Goal: Task Accomplishment & Management: Manage account settings

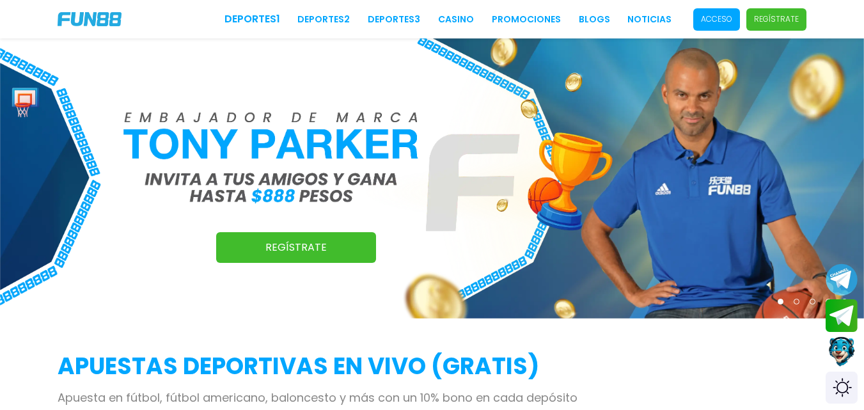
click at [722, 20] on p "Acceso" at bounding box center [716, 19] width 31 height 12
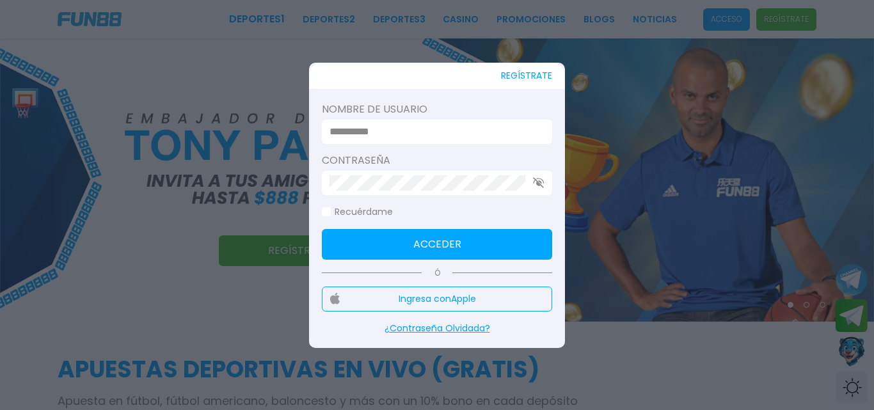
click at [404, 129] on input at bounding box center [432, 131] width 207 height 15
drag, startPoint x: 370, startPoint y: 133, endPoint x: 358, endPoint y: 160, distance: 29.8
click at [370, 134] on input at bounding box center [432, 131] width 207 height 15
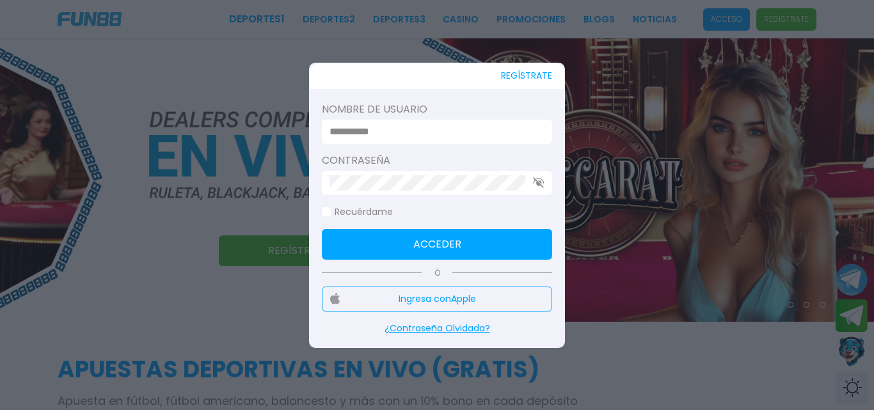
click at [379, 131] on input at bounding box center [432, 131] width 207 height 15
click at [379, 132] on input at bounding box center [432, 131] width 207 height 15
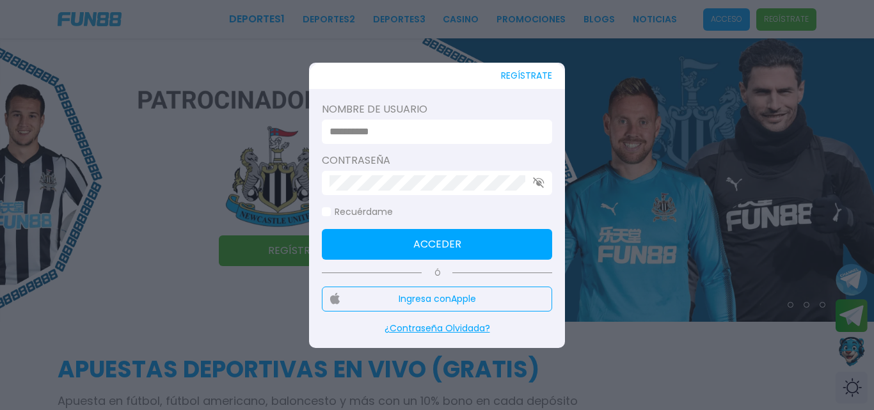
click at [400, 127] on input at bounding box center [432, 131] width 207 height 15
drag, startPoint x: 361, startPoint y: 127, endPoint x: 358, endPoint y: 135, distance: 8.3
click at [359, 129] on input at bounding box center [432, 131] width 207 height 15
click at [403, 126] on input at bounding box center [432, 131] width 207 height 15
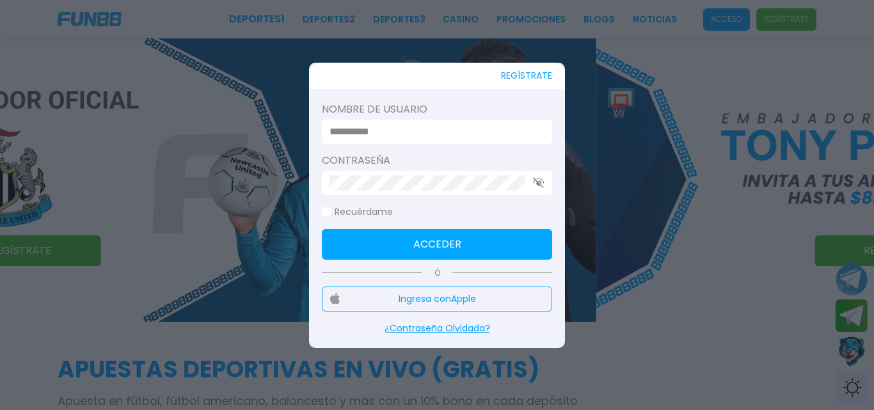
click at [403, 126] on input at bounding box center [432, 131] width 207 height 15
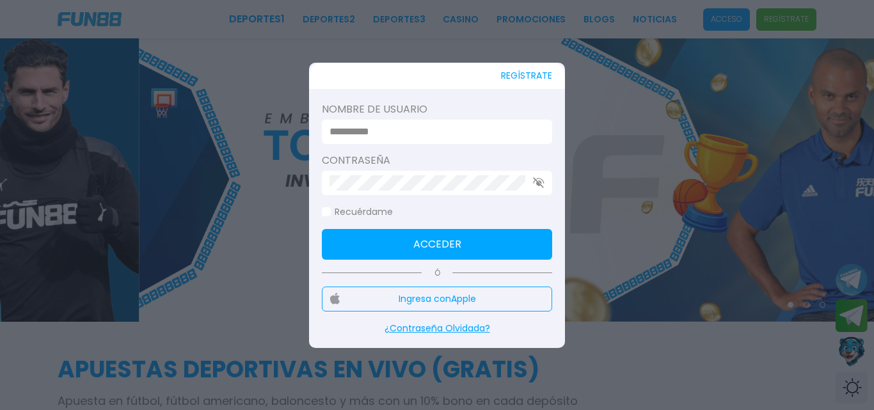
click at [400, 127] on input at bounding box center [432, 131] width 207 height 15
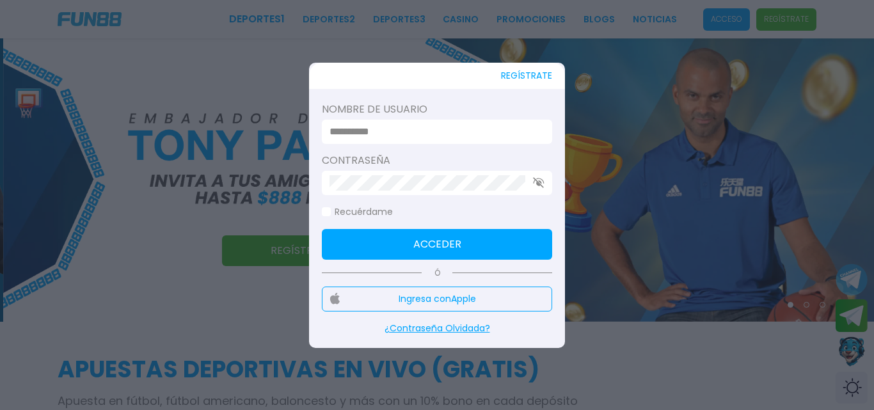
click at [648, 49] on div at bounding box center [437, 205] width 874 height 410
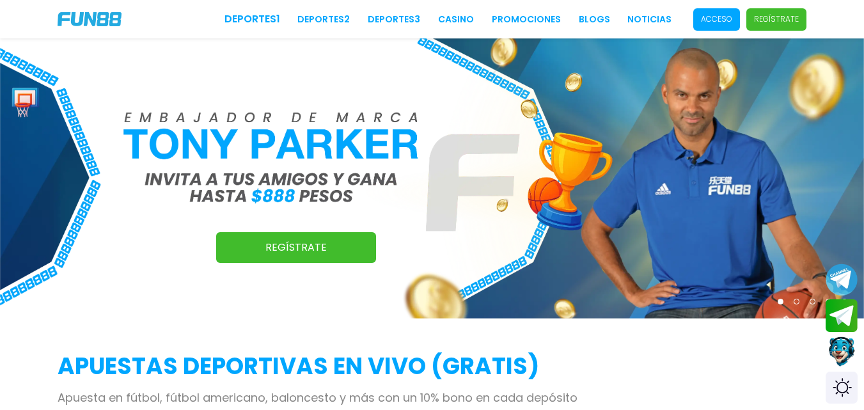
click at [730, 22] on p "Acceso" at bounding box center [716, 19] width 31 height 12
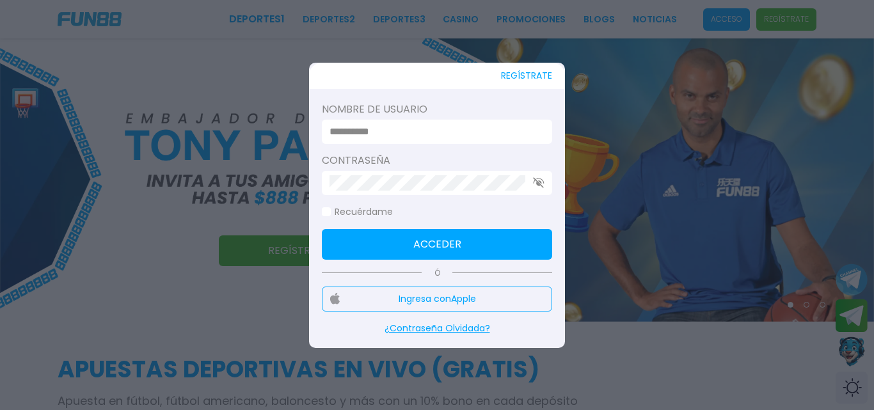
drag, startPoint x: 448, startPoint y: 123, endPoint x: 433, endPoint y: 128, distance: 15.4
click at [446, 124] on input at bounding box center [432, 131] width 207 height 15
